Goal: Obtain resource: Download file/media

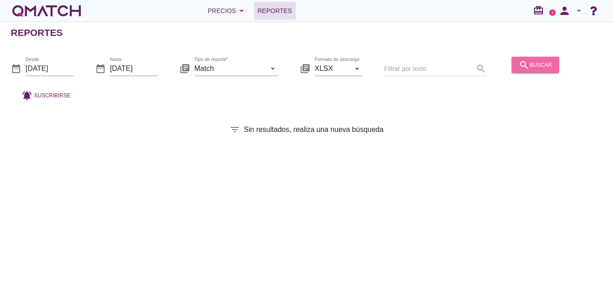
click at [519, 66] on icon "search" at bounding box center [524, 64] width 11 height 11
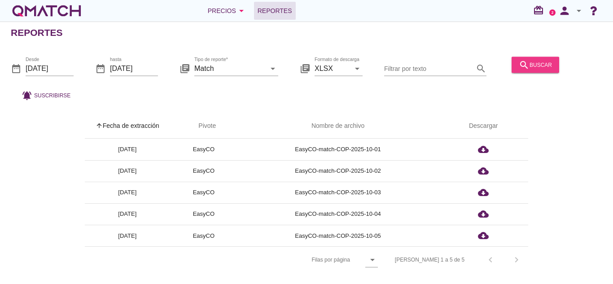
click at [521, 64] on icon "search" at bounding box center [524, 64] width 11 height 11
click at [542, 58] on button "search buscar" at bounding box center [536, 65] width 48 height 16
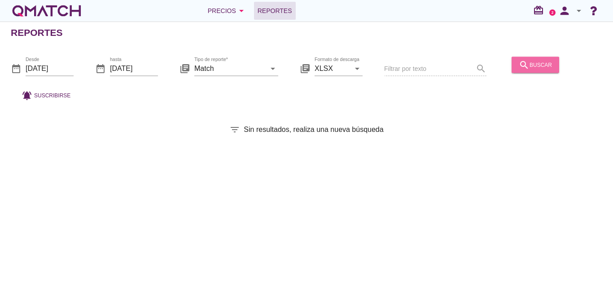
click at [533, 62] on div "search buscar" at bounding box center [535, 64] width 33 height 11
click at [523, 59] on icon "search" at bounding box center [524, 64] width 11 height 11
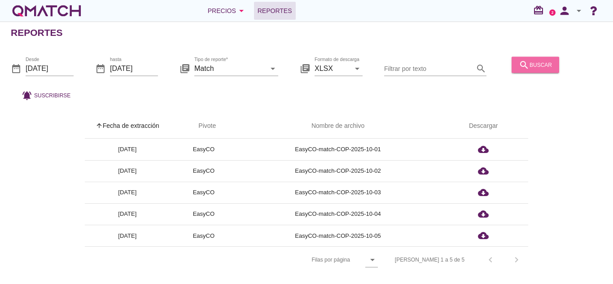
click at [531, 68] on div "search buscar" at bounding box center [535, 64] width 33 height 11
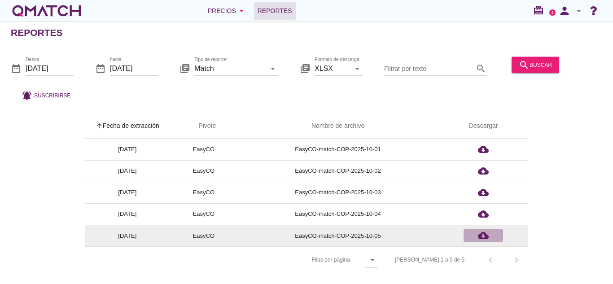
click at [479, 236] on icon "cloud_download" at bounding box center [483, 235] width 11 height 11
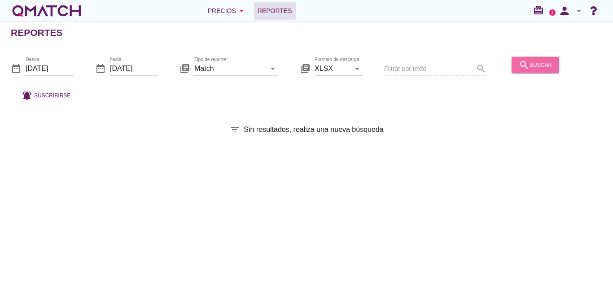
click at [550, 63] on div "search buscar" at bounding box center [535, 64] width 33 height 11
